Goal: Information Seeking & Learning: Learn about a topic

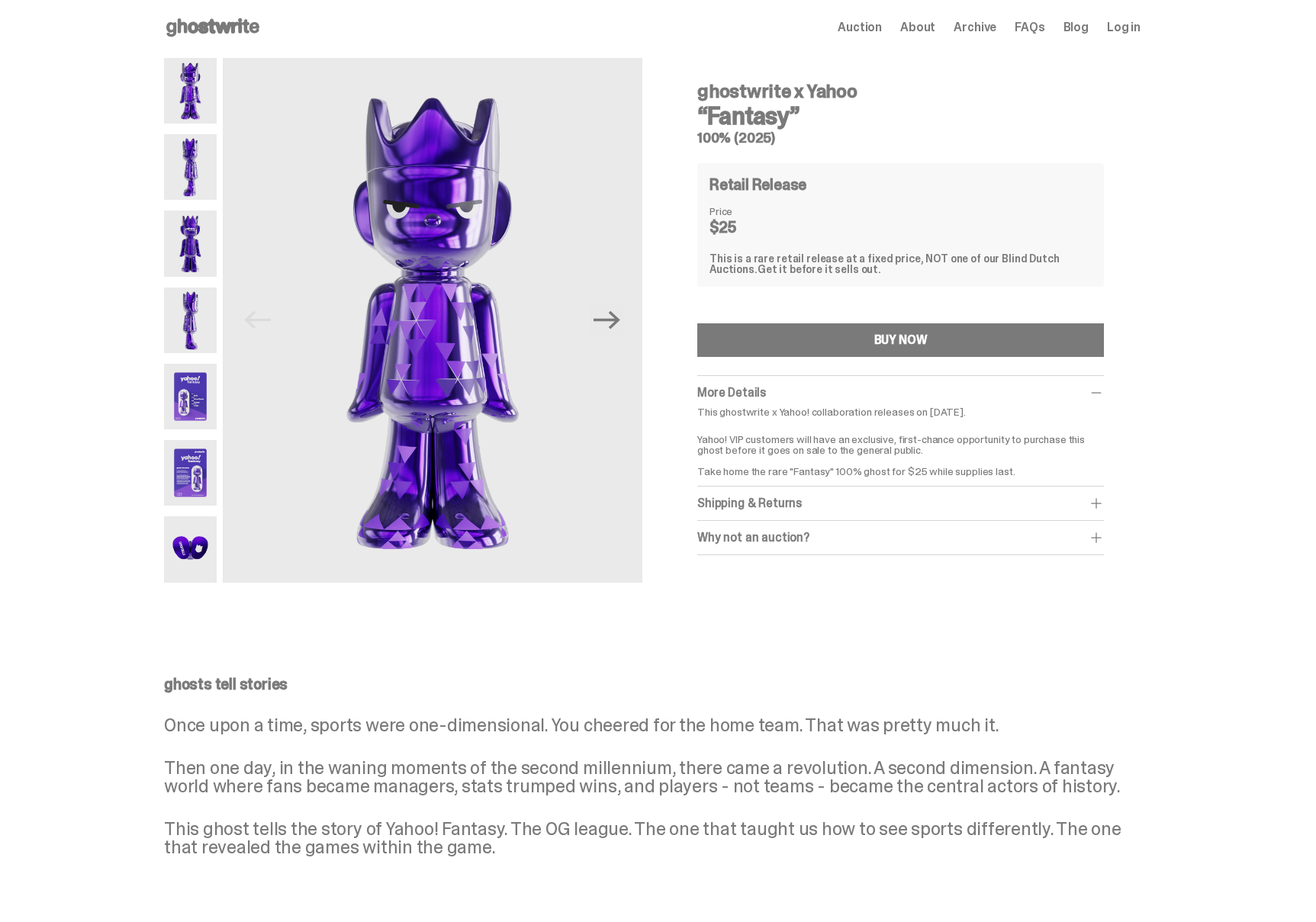
scroll to position [1, 0]
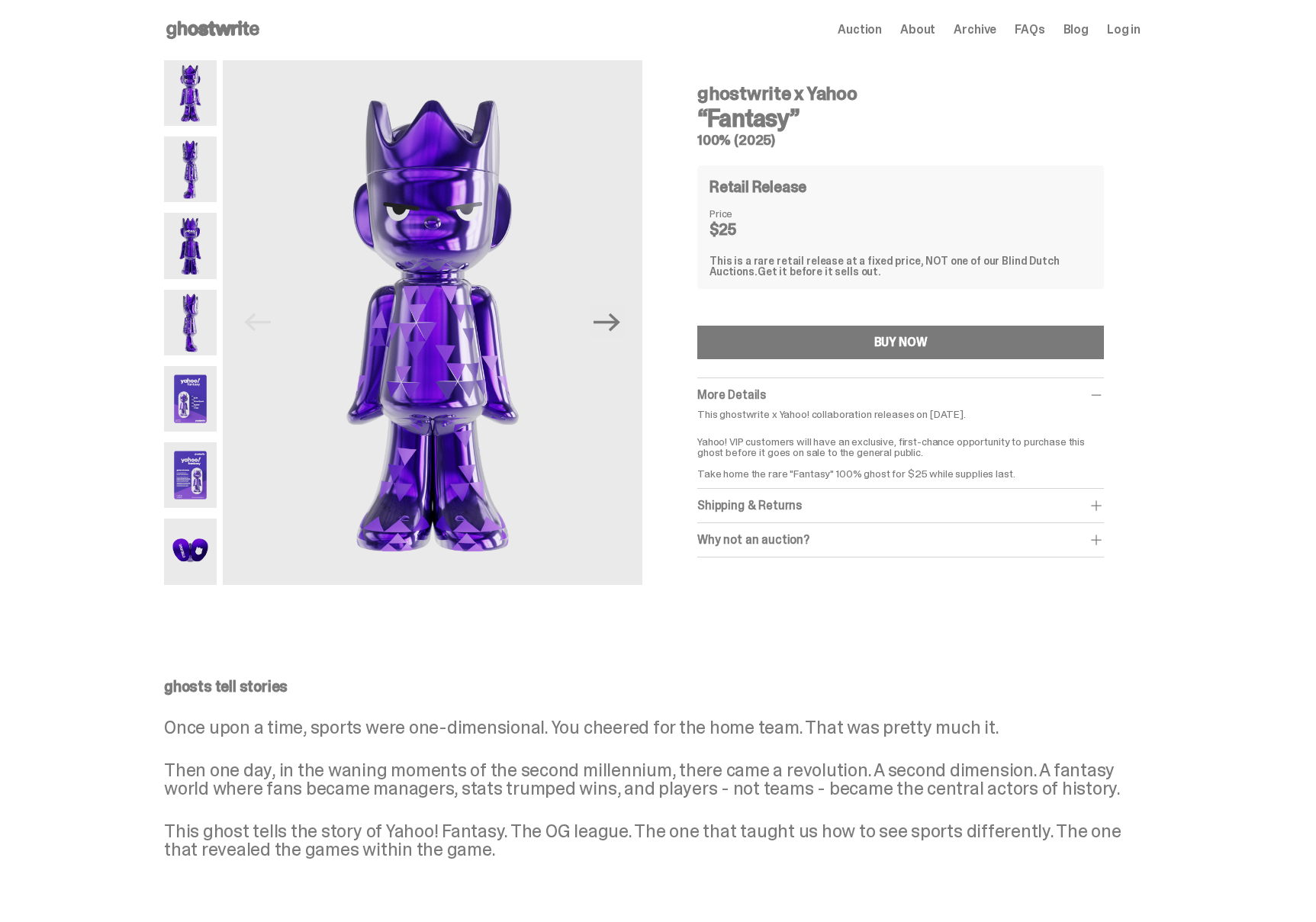
click at [203, 103] on img at bounding box center [190, 93] width 53 height 65
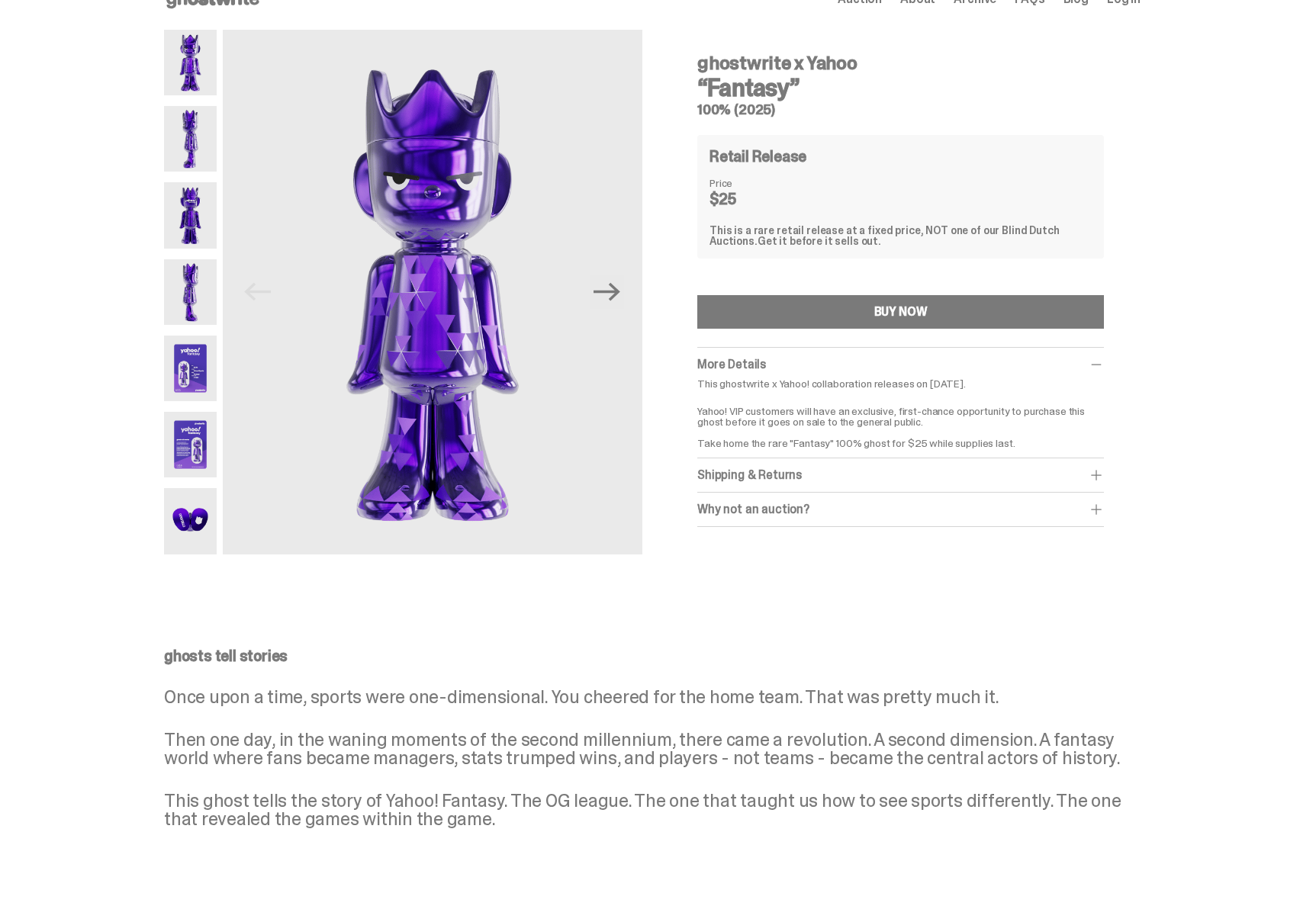
scroll to position [61, 0]
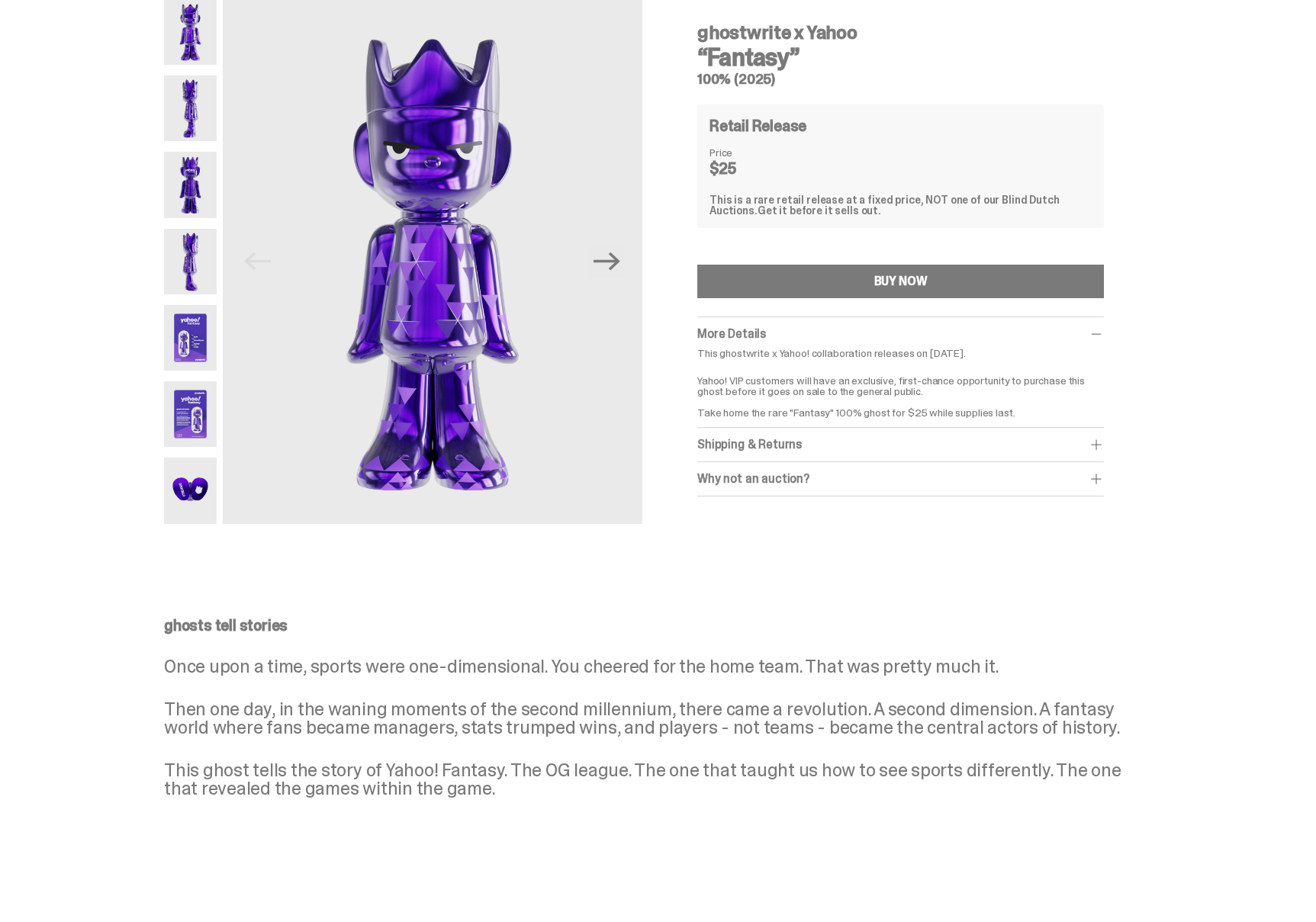
click at [202, 409] on img at bounding box center [190, 414] width 53 height 65
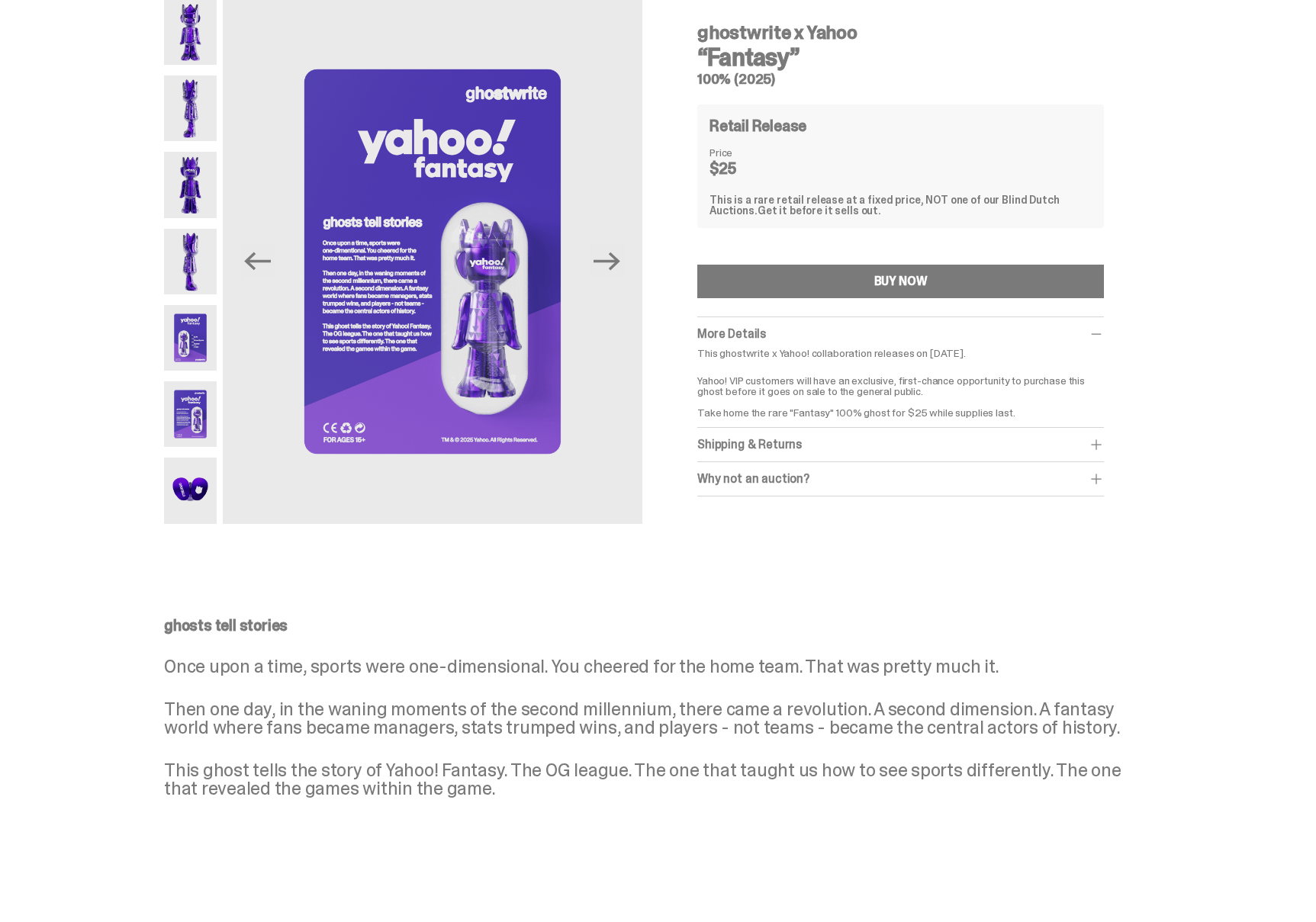
click at [197, 338] on img at bounding box center [190, 338] width 53 height 65
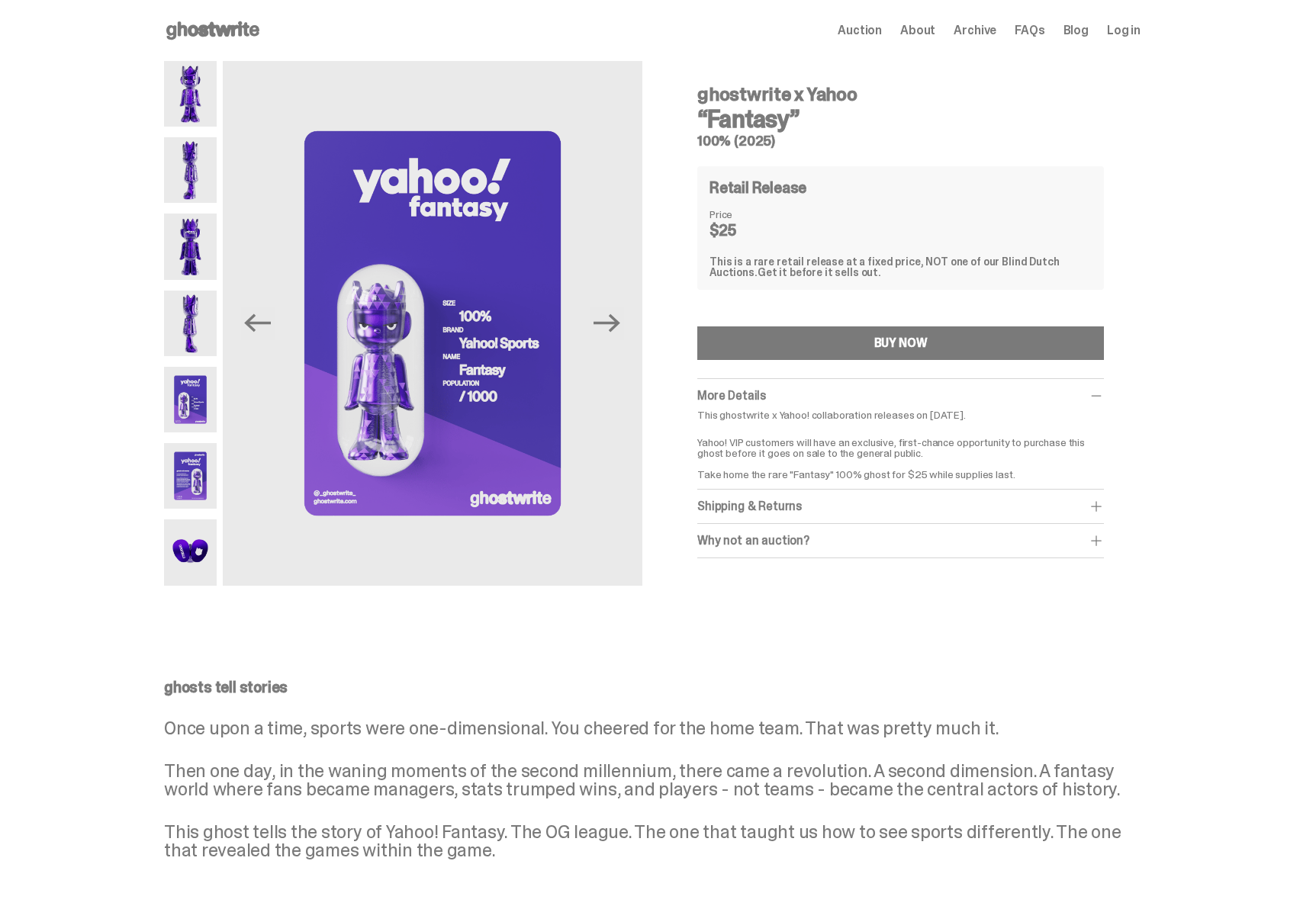
click at [211, 86] on img at bounding box center [190, 94] width 53 height 65
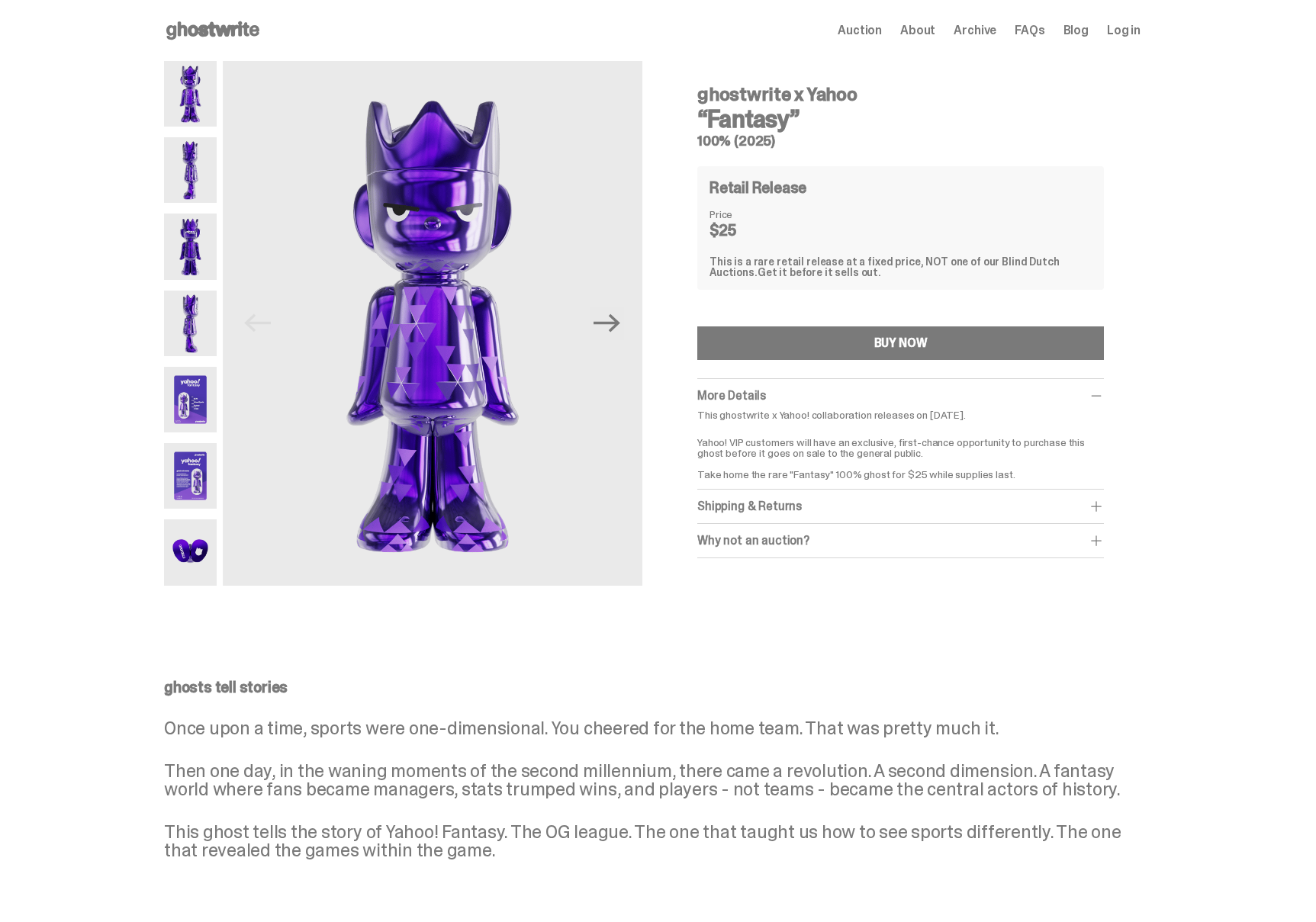
drag, startPoint x: 190, startPoint y: 173, endPoint x: 194, endPoint y: 183, distance: 10.8
click at [190, 173] on img at bounding box center [190, 170] width 53 height 65
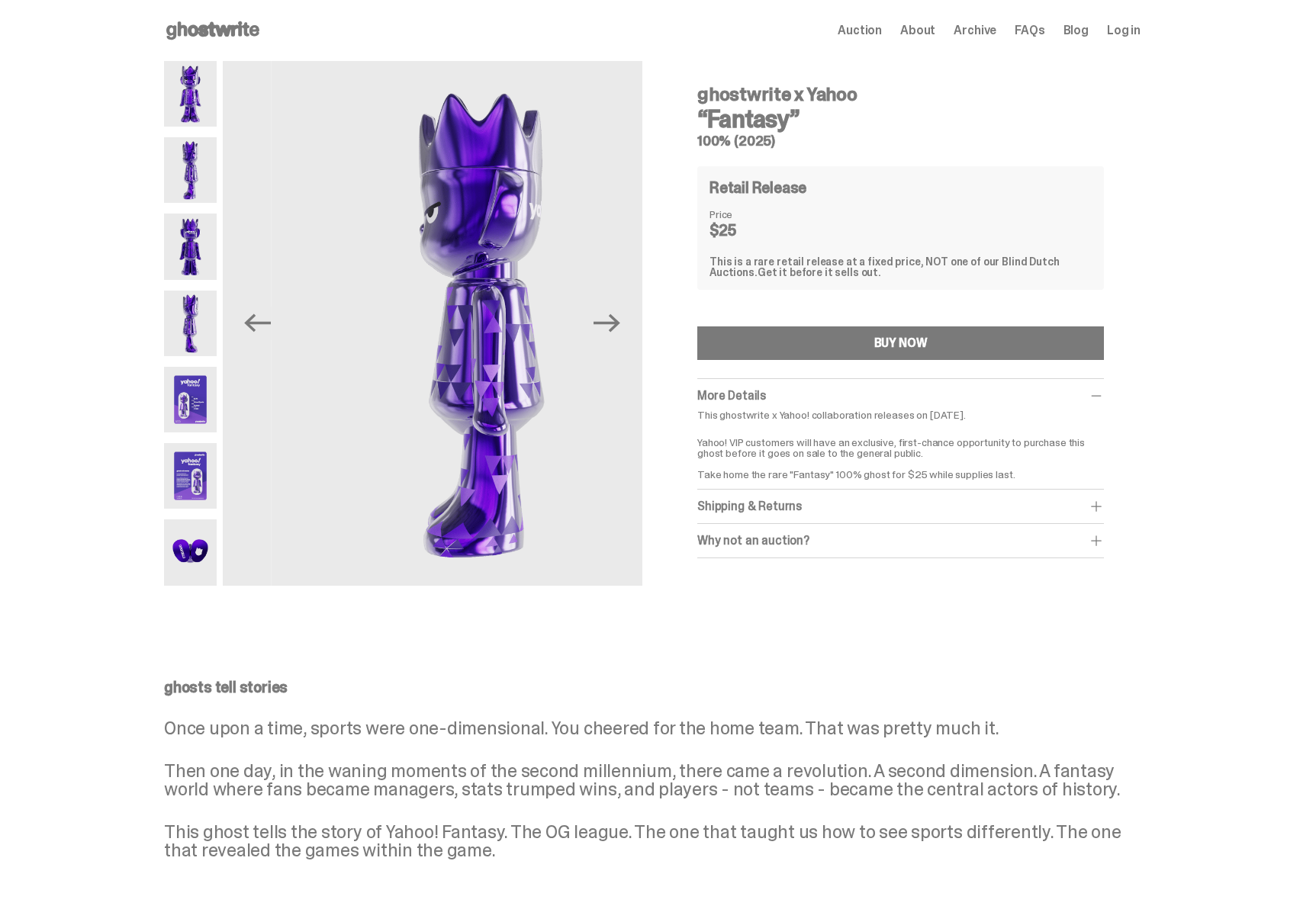
click at [200, 236] on img at bounding box center [190, 246] width 53 height 65
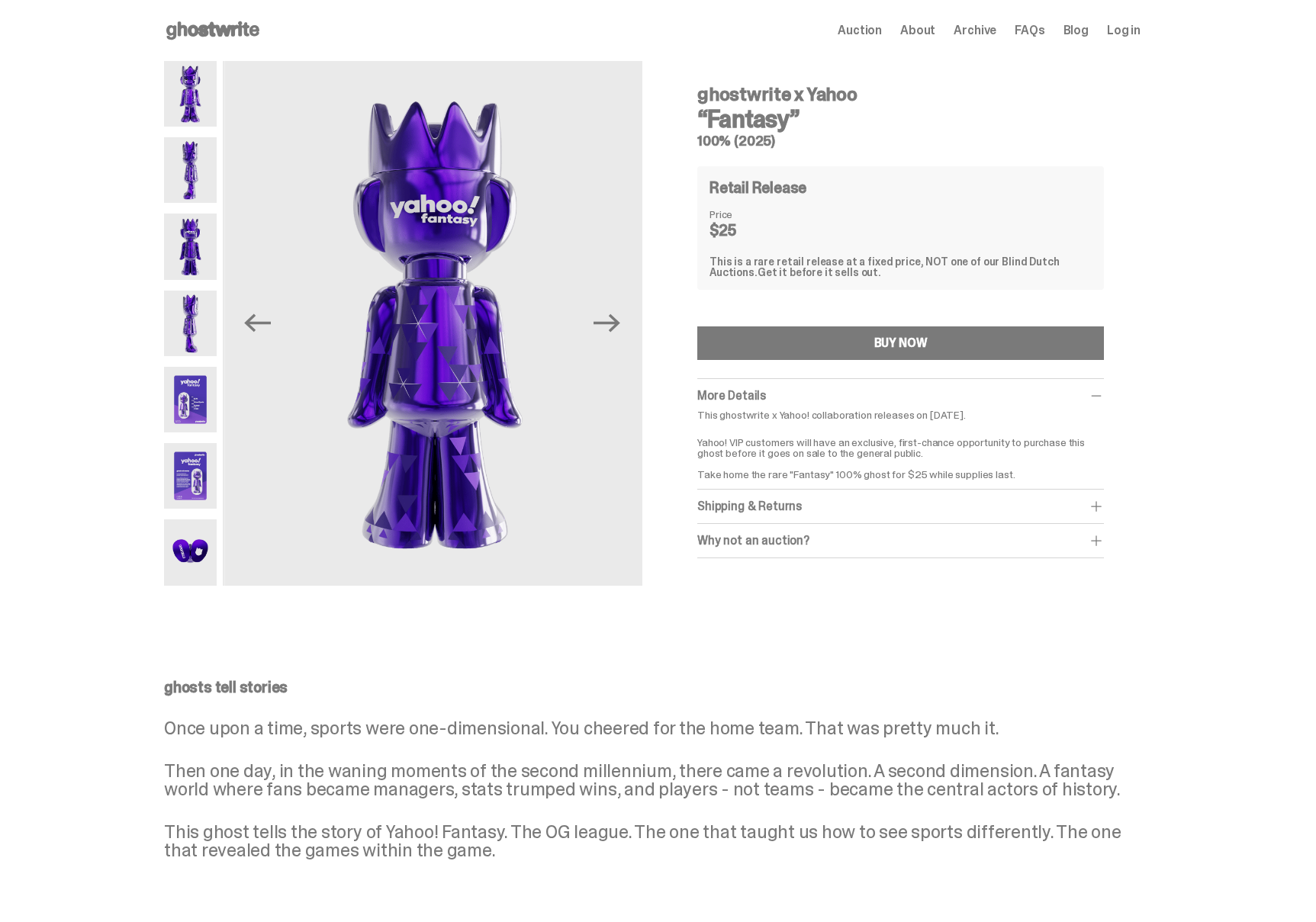
click at [201, 277] on img at bounding box center [190, 246] width 53 height 65
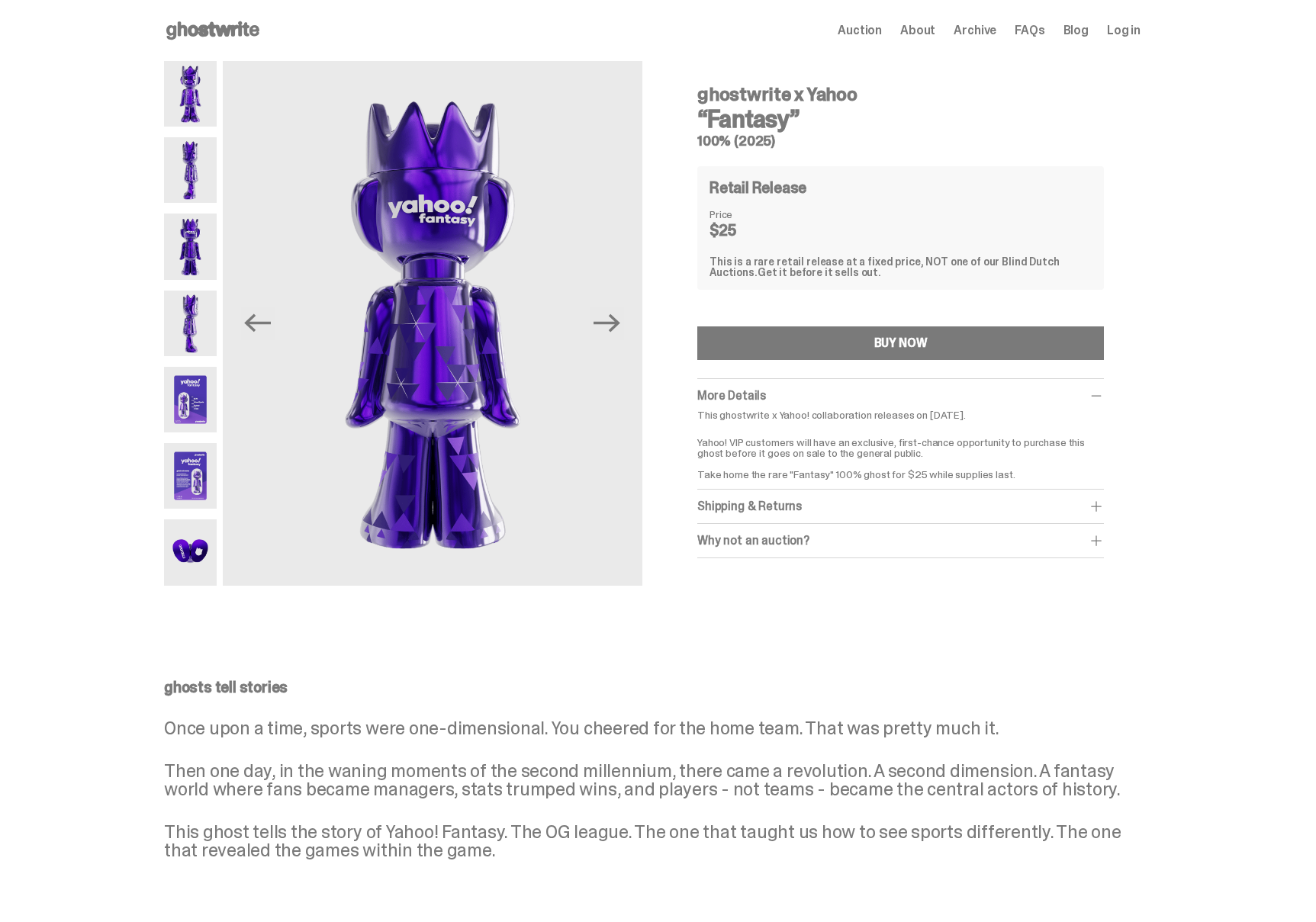
click at [187, 310] on img at bounding box center [190, 323] width 53 height 65
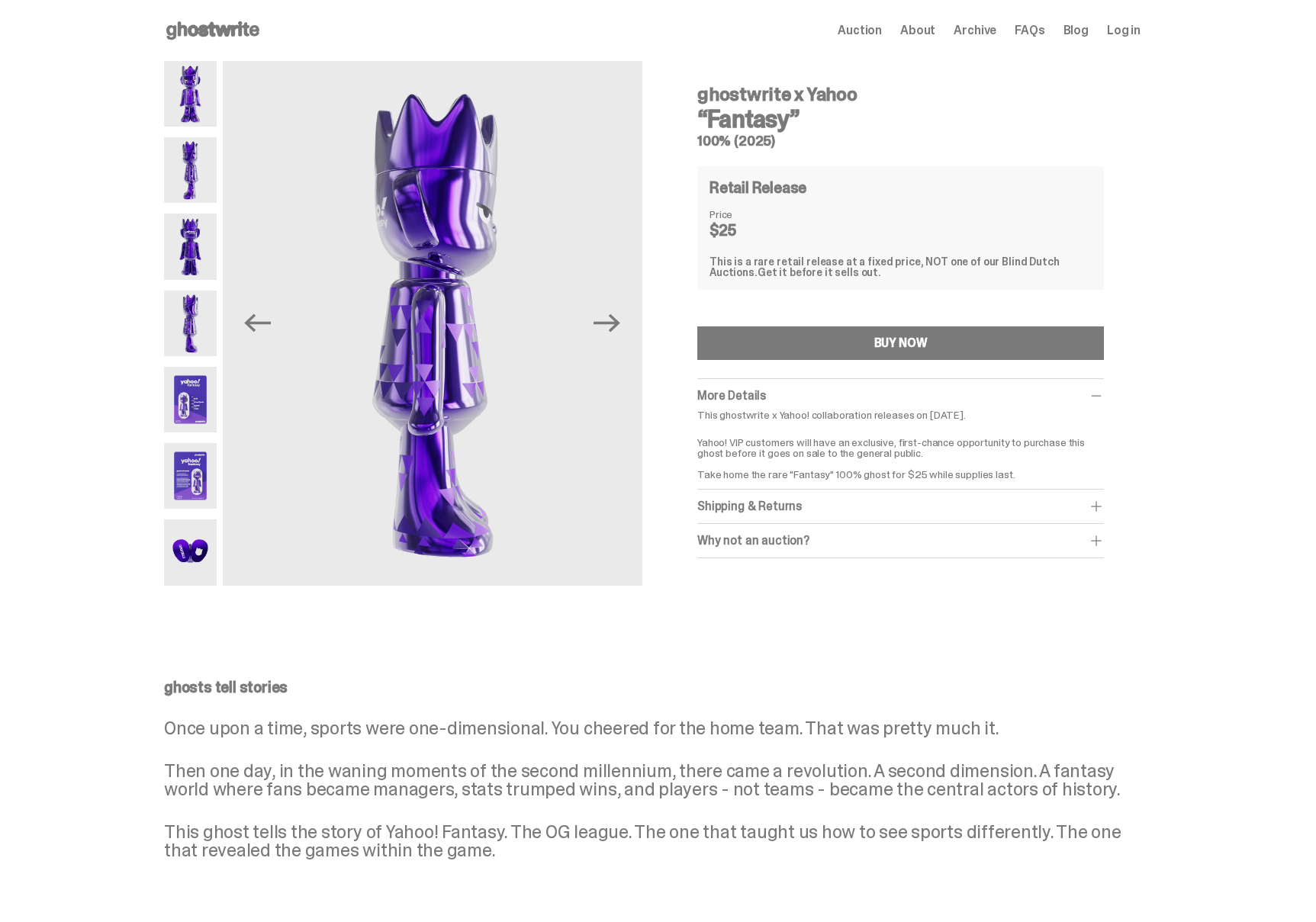
click at [194, 400] on img at bounding box center [190, 400] width 53 height 65
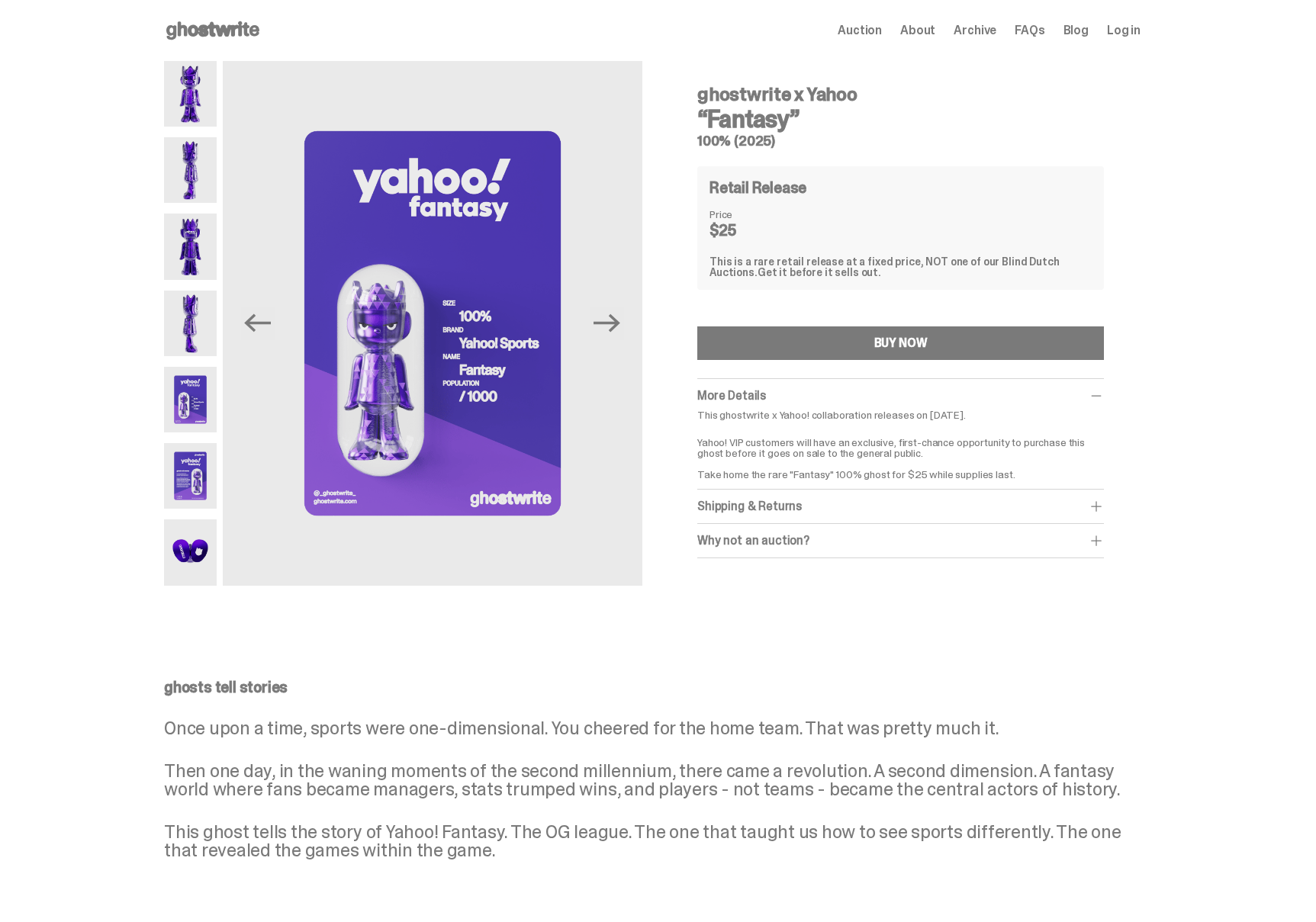
click at [197, 482] on img at bounding box center [190, 476] width 53 height 65
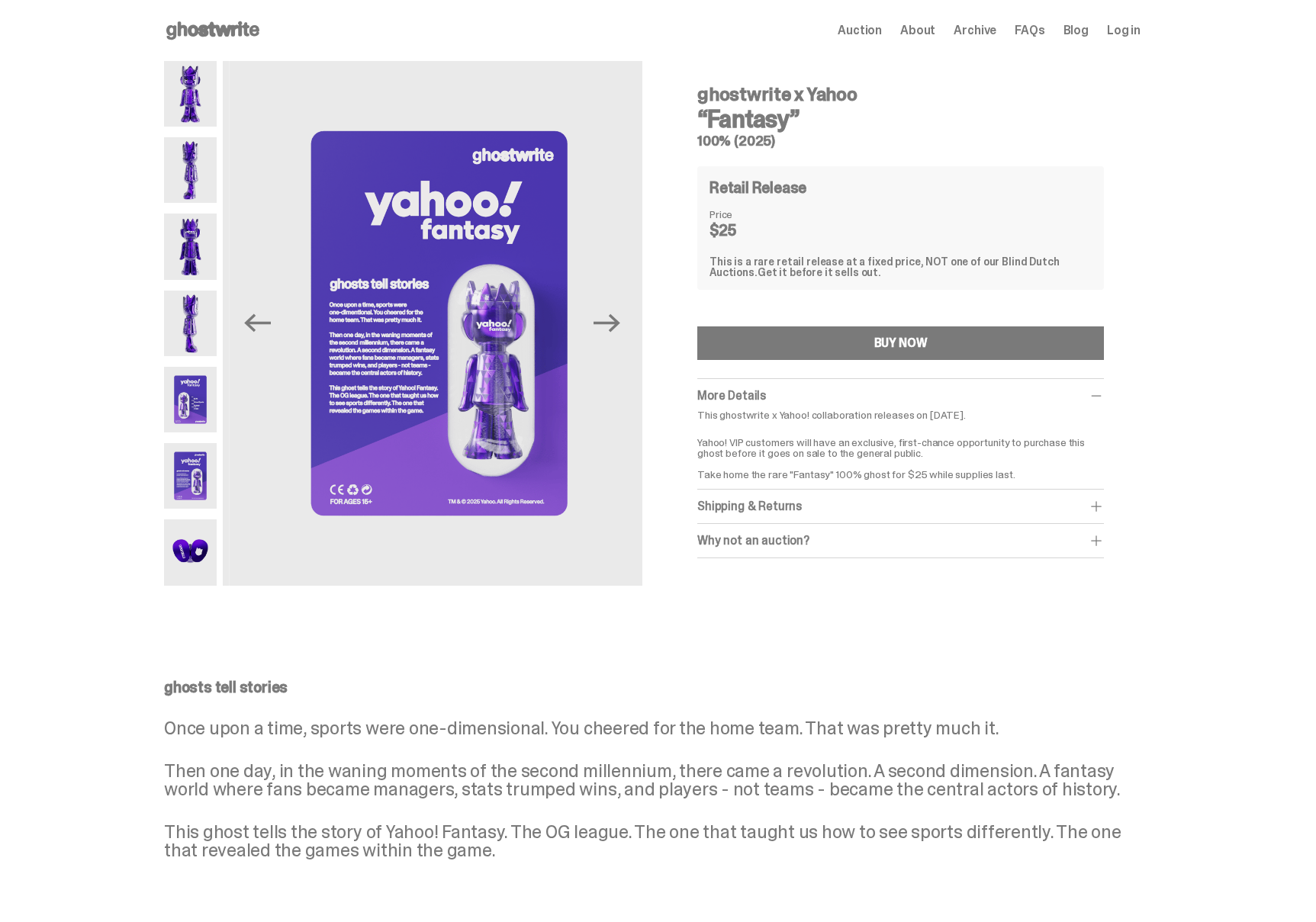
click at [192, 556] on img at bounding box center [190, 552] width 53 height 65
